Goal: Use online tool/utility: Utilize a website feature to perform a specific function

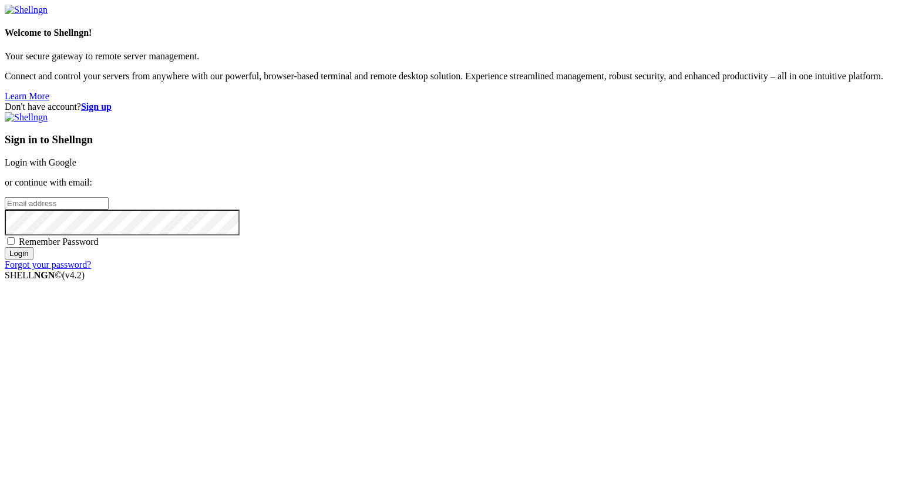
click at [76, 167] on link "Login with Google" at bounding box center [41, 162] width 72 height 10
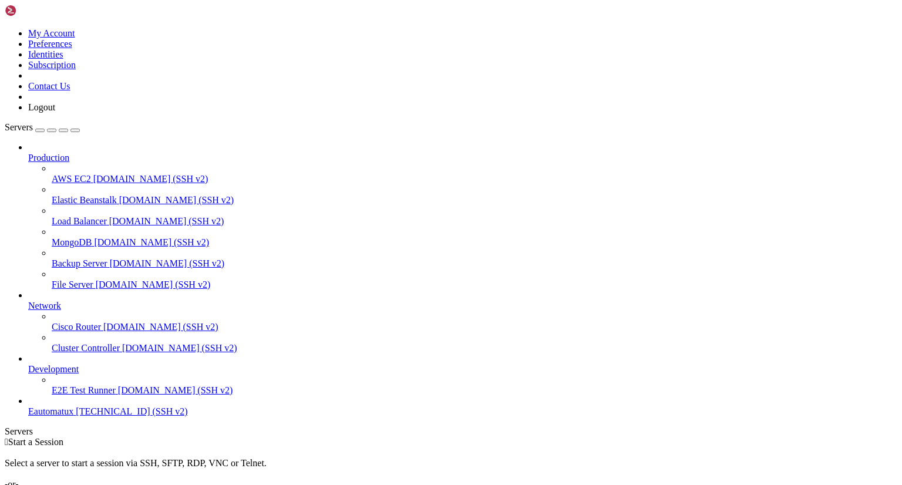
click at [73, 416] on span "Eautomatux" at bounding box center [50, 411] width 45 height 10
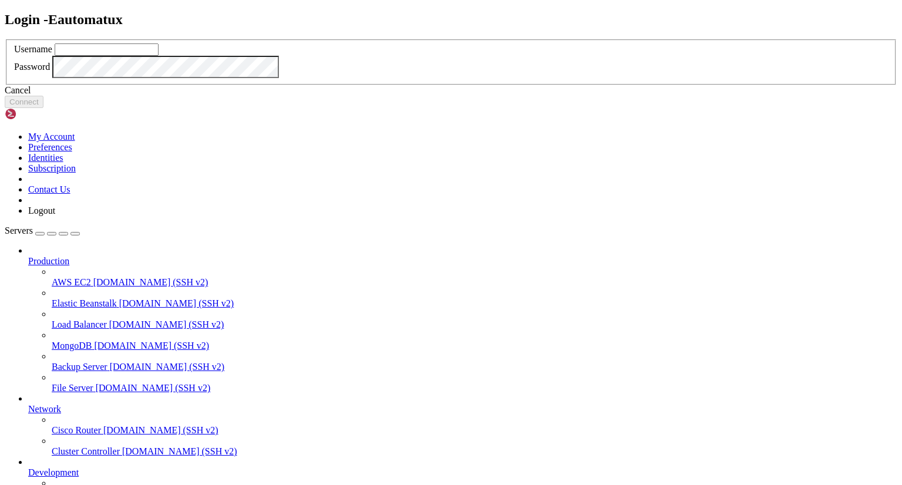
type input "leca"
click at [43, 108] on button "Connect" at bounding box center [24, 102] width 39 height 12
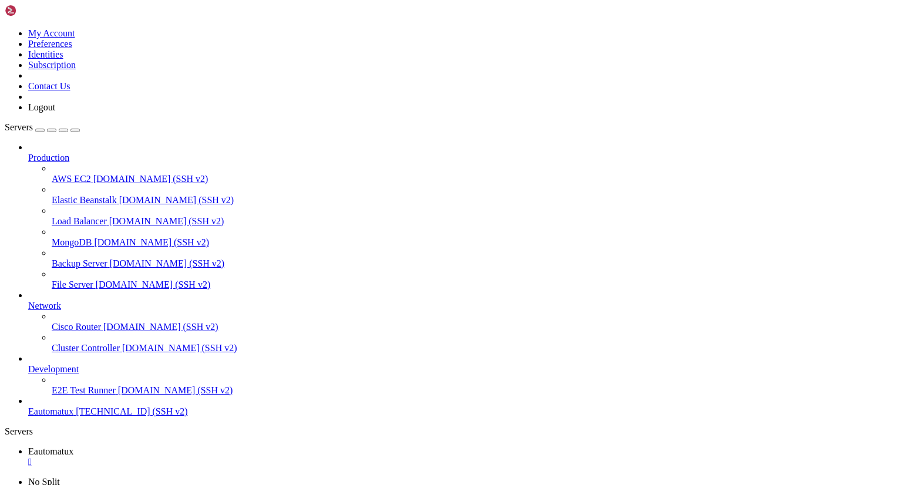
scroll to position [25478, 0]
click at [5, 28] on icon at bounding box center [5, 28] width 0 height 0
click at [55, 112] on link "Logout" at bounding box center [41, 107] width 27 height 10
